Goal: Communication & Community: Ask a question

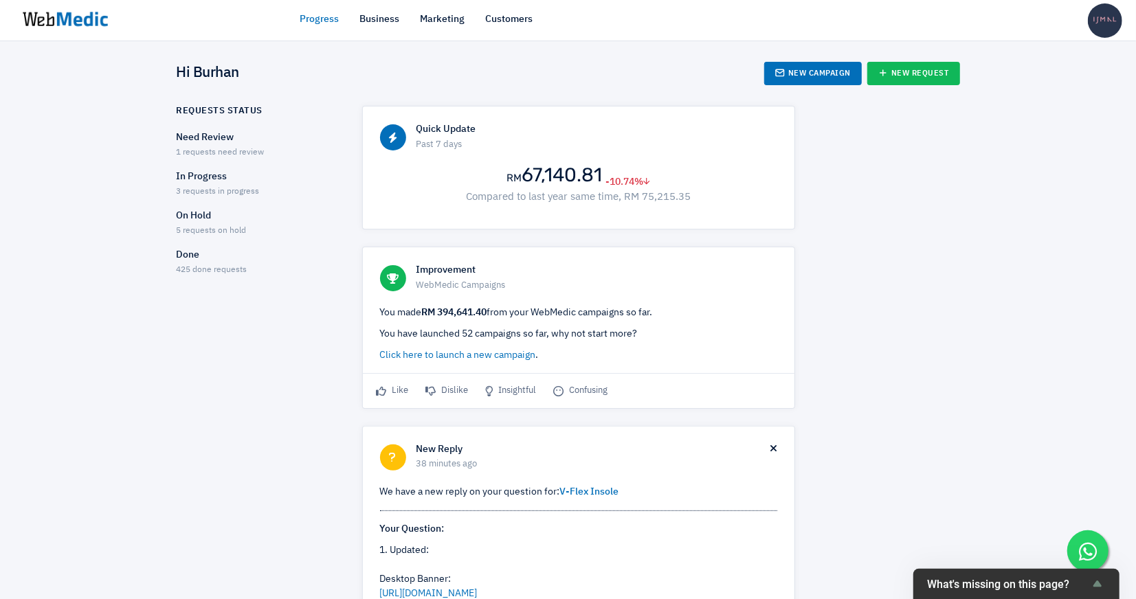
click at [241, 194] on span "3 requests in progress" at bounding box center [218, 192] width 83 height 8
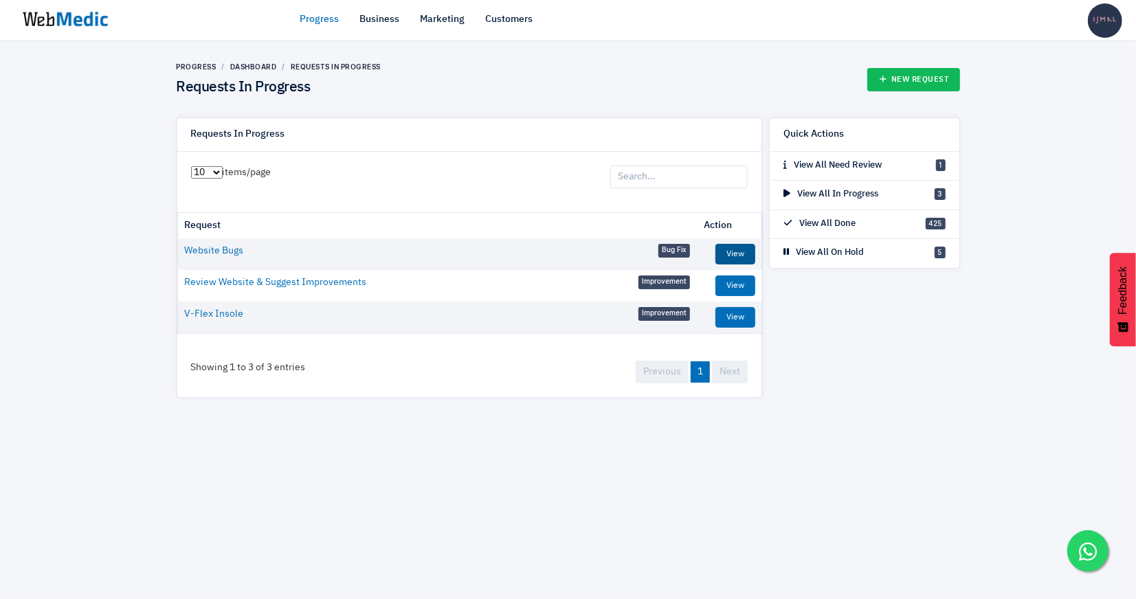
click at [743, 259] on link "View" at bounding box center [735, 254] width 40 height 21
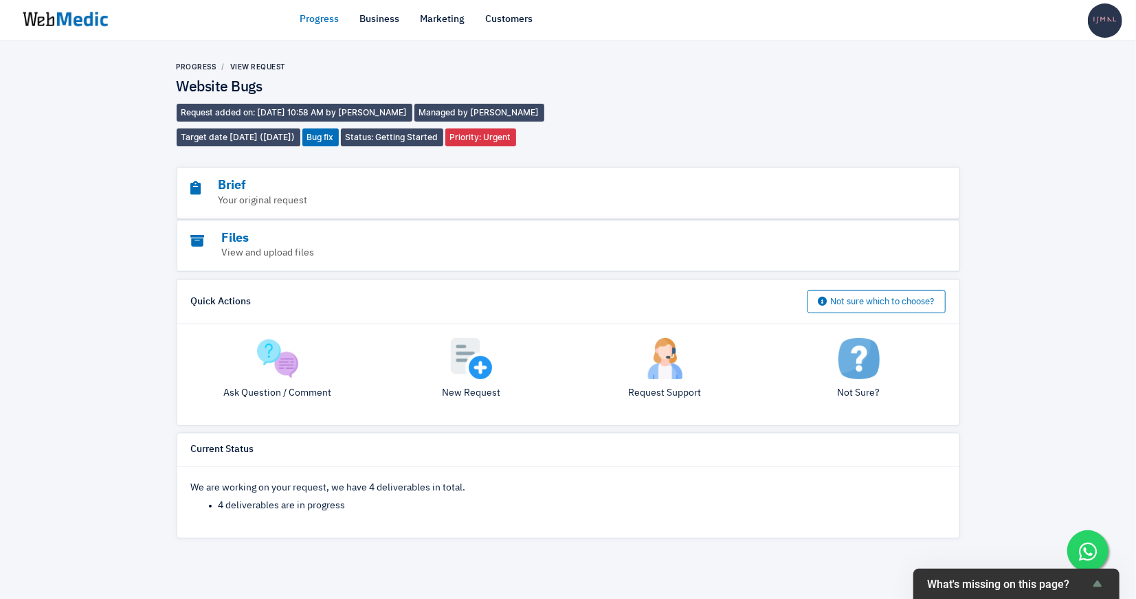
click at [300, 360] on div "Ask Question / Comment" at bounding box center [278, 375] width 194 height 74
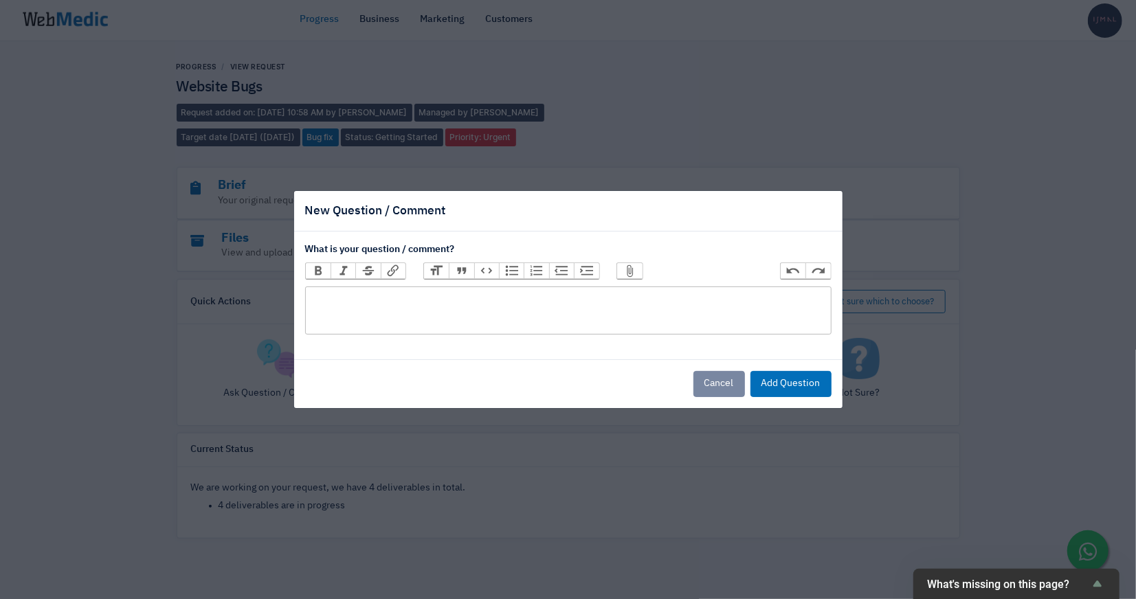
click at [413, 321] on trix-editor at bounding box center [568, 311] width 526 height 48
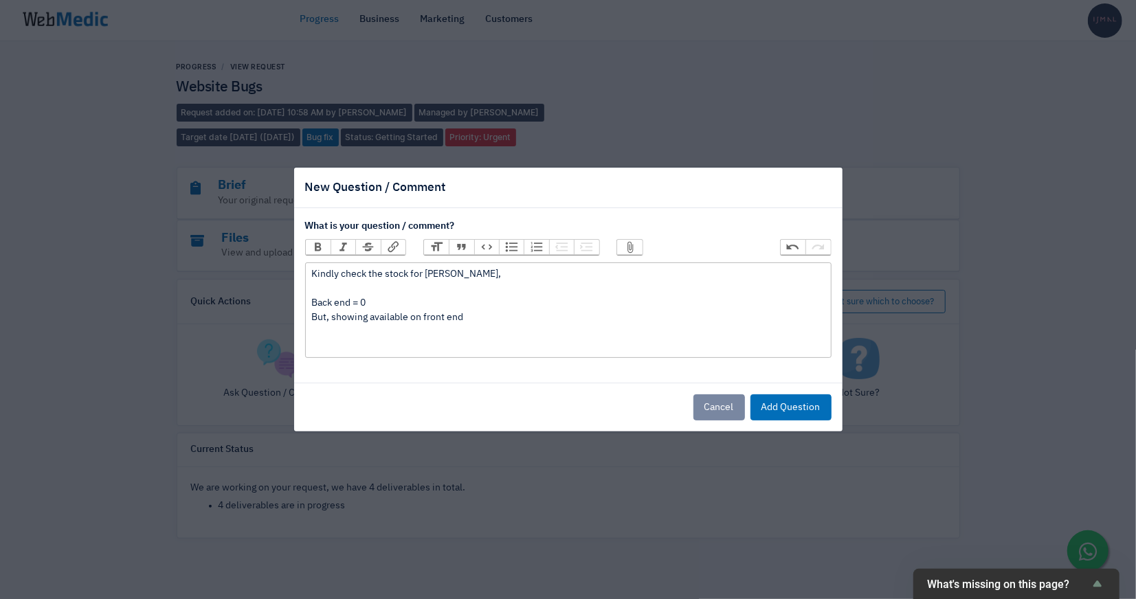
click at [631, 249] on button "Attach Files" at bounding box center [629, 247] width 25 height 15
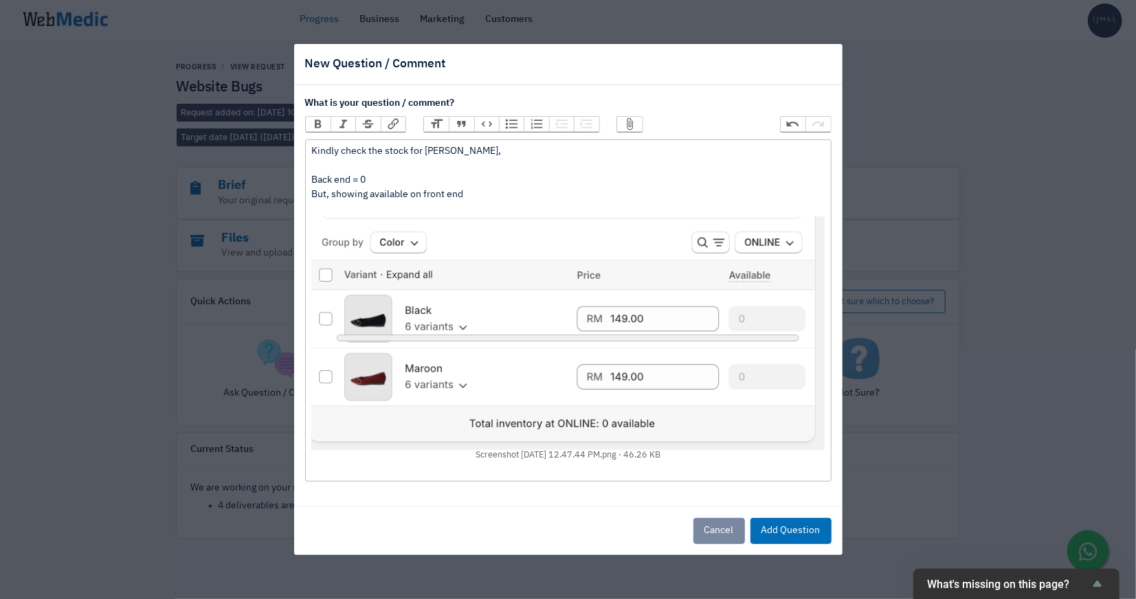
type trix-editor "<div>Kindly check the stock for [PERSON_NAME],<br><br>Back end = 0<br>But, show…"
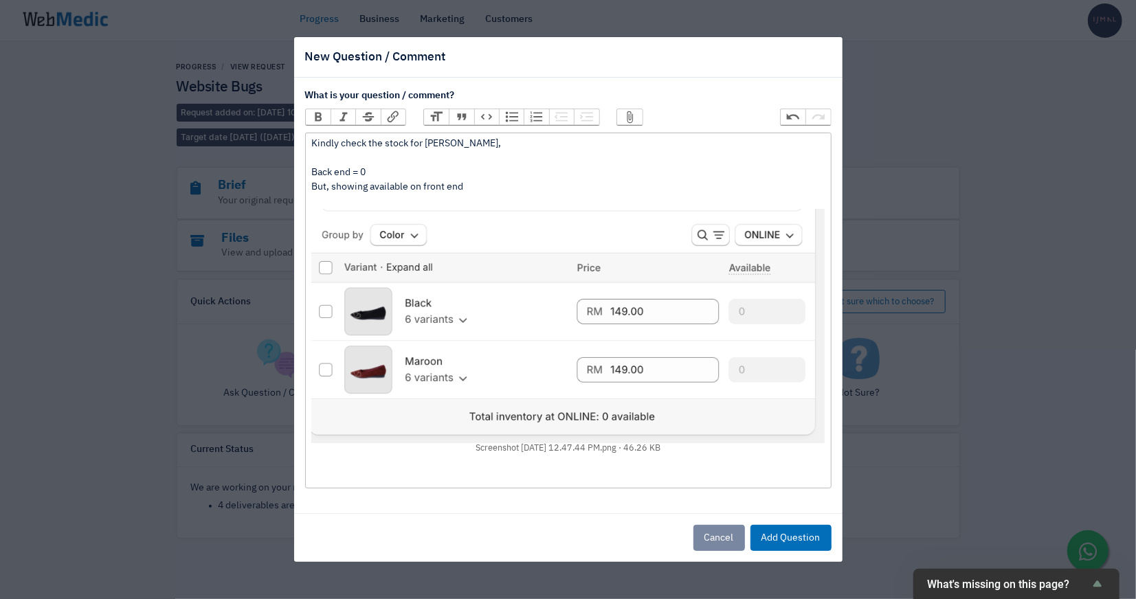
click at [622, 120] on button "Attach Files" at bounding box center [629, 116] width 25 height 15
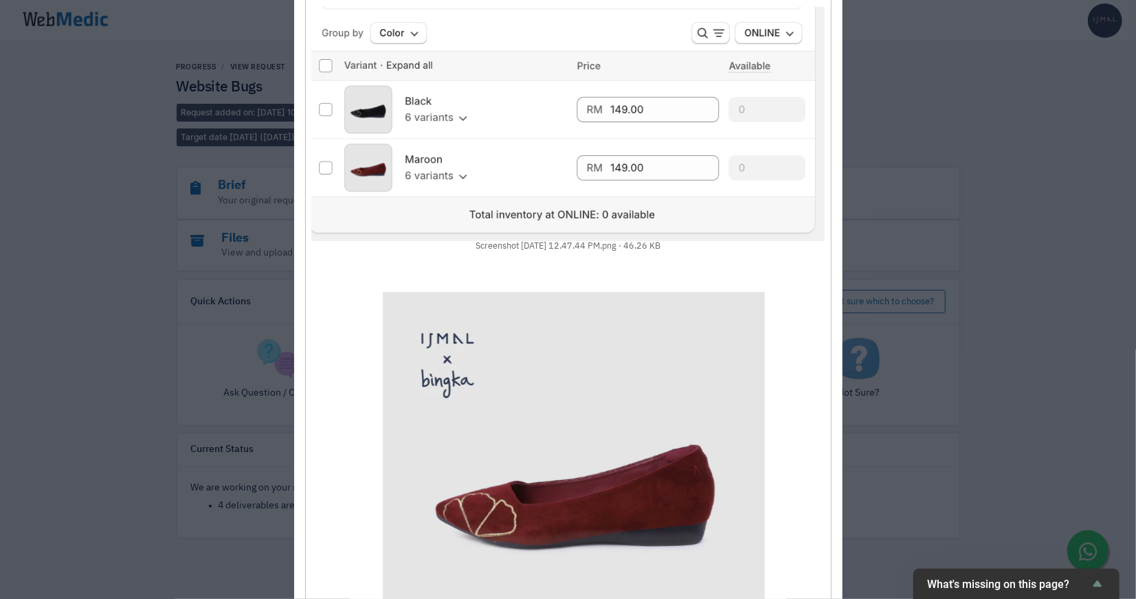
scroll to position [526, 0]
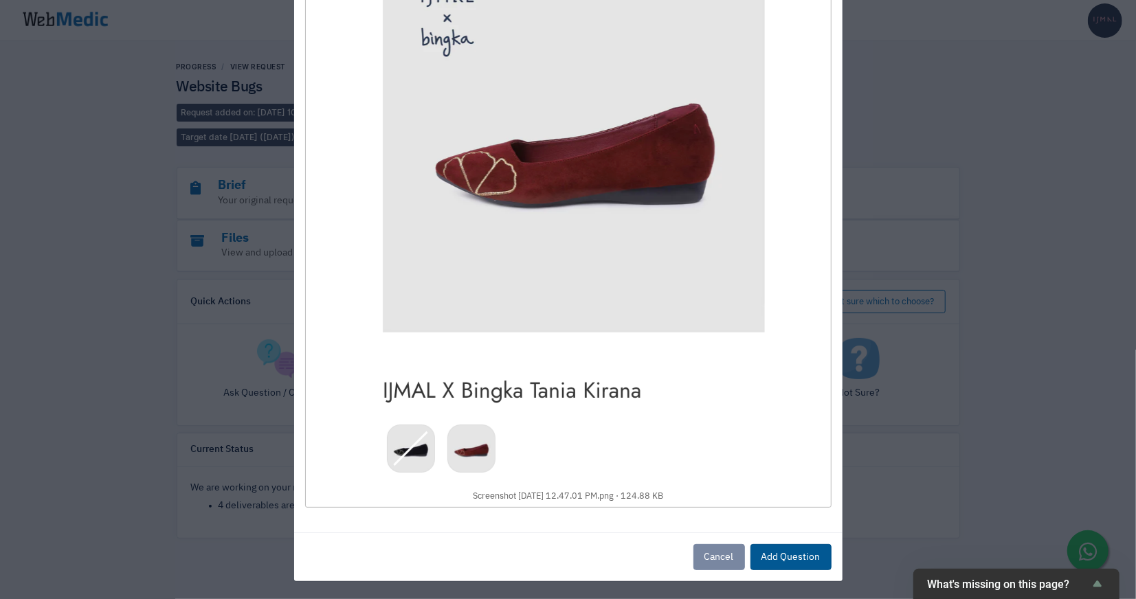
click at [816, 562] on button "Add Question" at bounding box center [790, 557] width 81 height 26
